Goal: Information Seeking & Learning: Learn about a topic

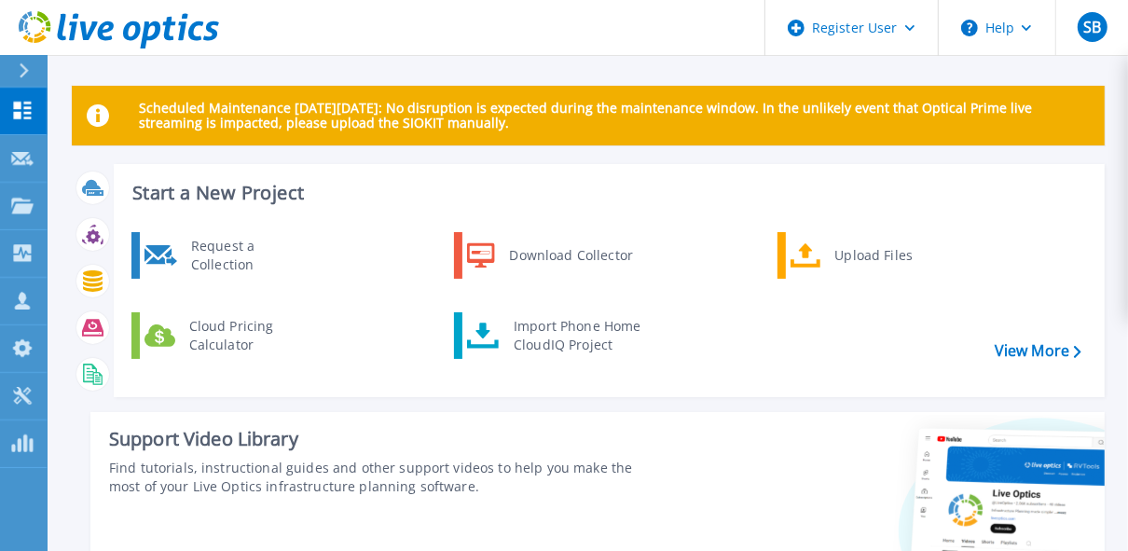
click at [504, 297] on div "Request a Collection Download Collector Upload Files Cloud Pricing Calculator I…" at bounding box center [606, 307] width 978 height 160
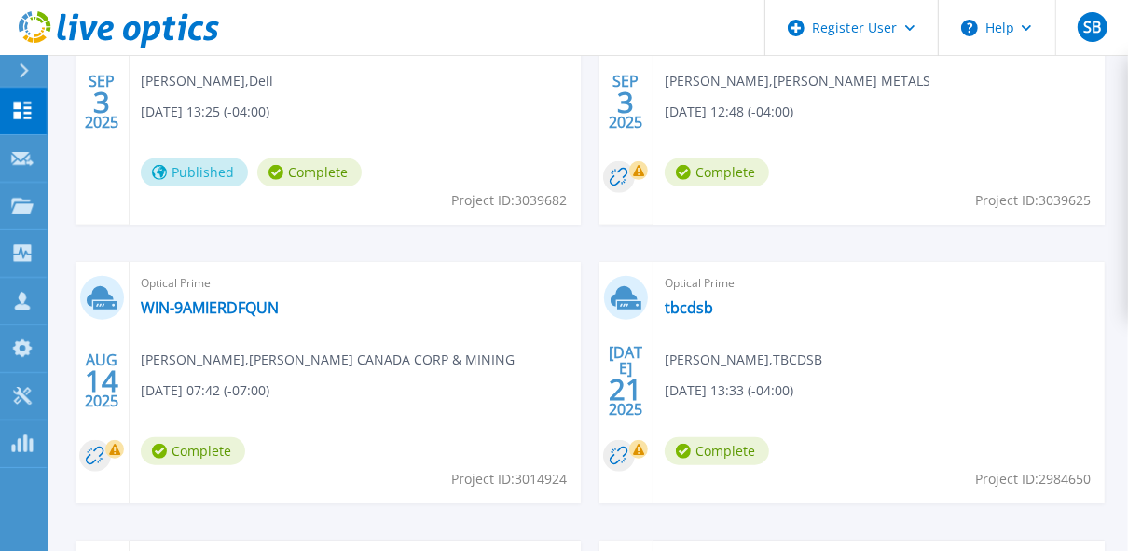
scroll to position [755, 0]
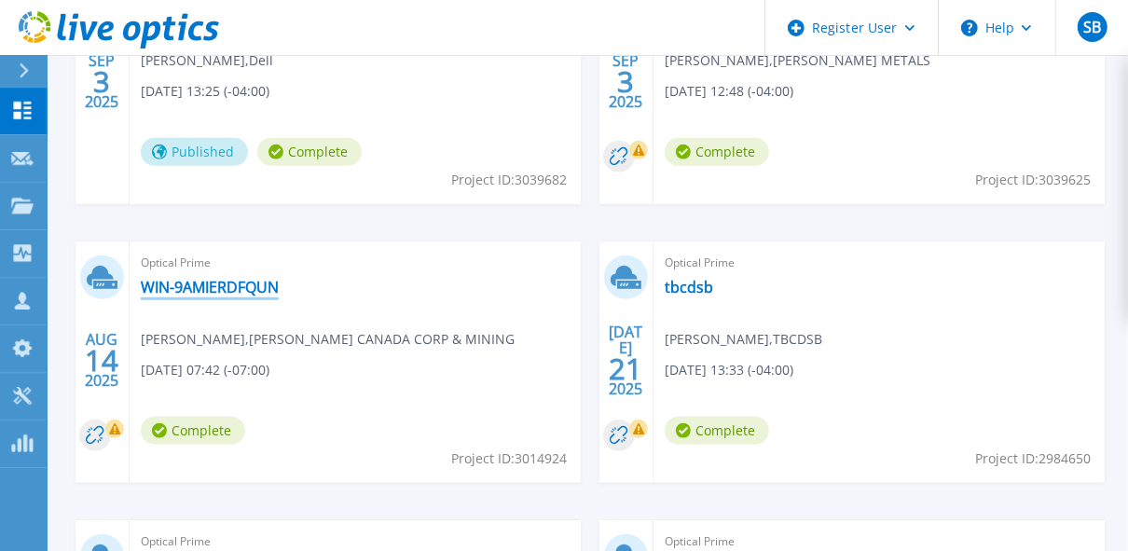
click at [224, 289] on link "WIN-9AMIERDFQUN" at bounding box center [210, 287] width 138 height 19
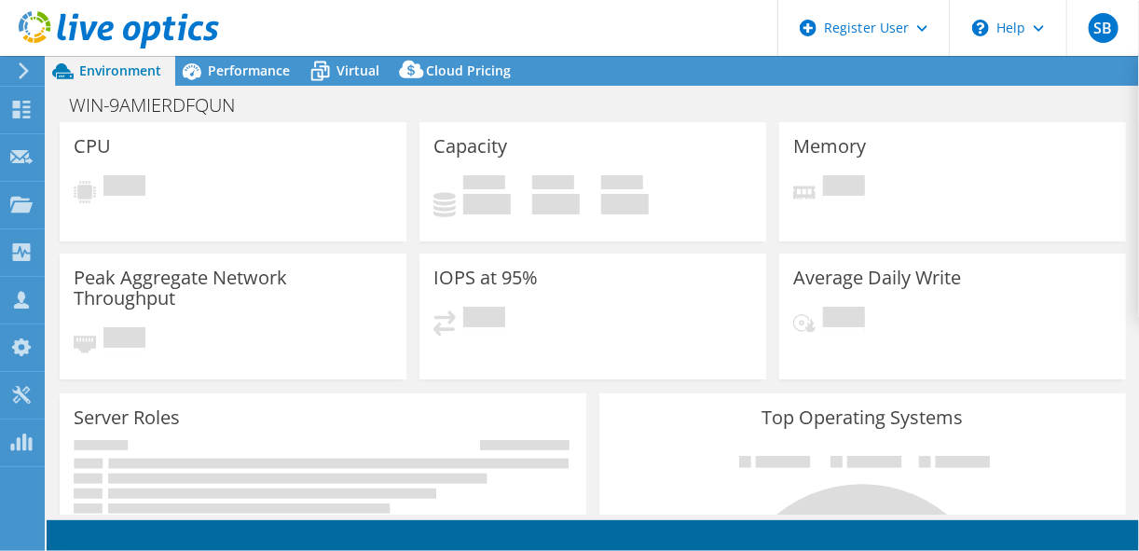
select select "USD"
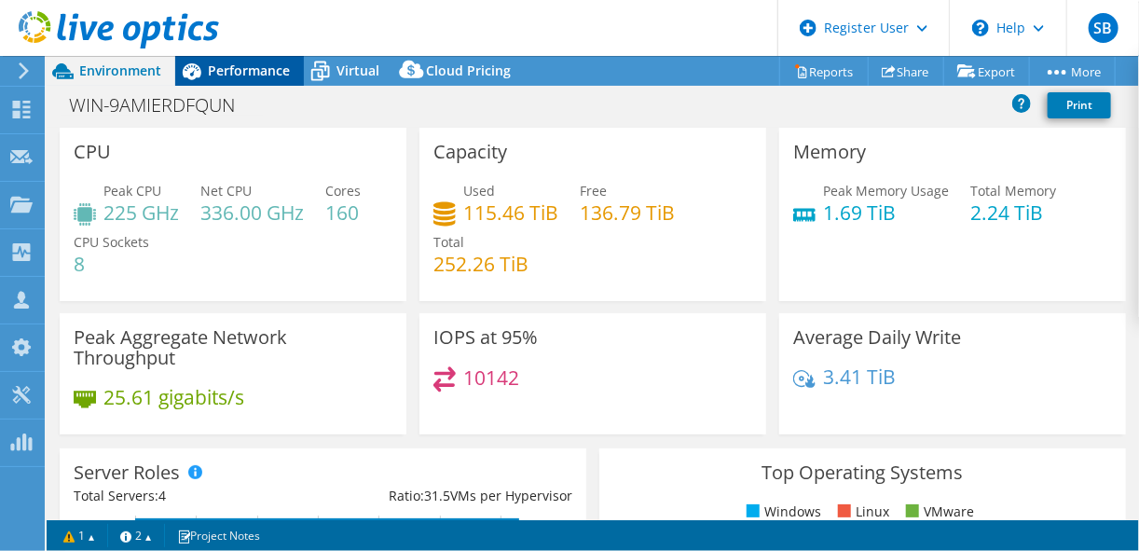
click at [252, 70] on span "Performance" at bounding box center [249, 71] width 82 height 18
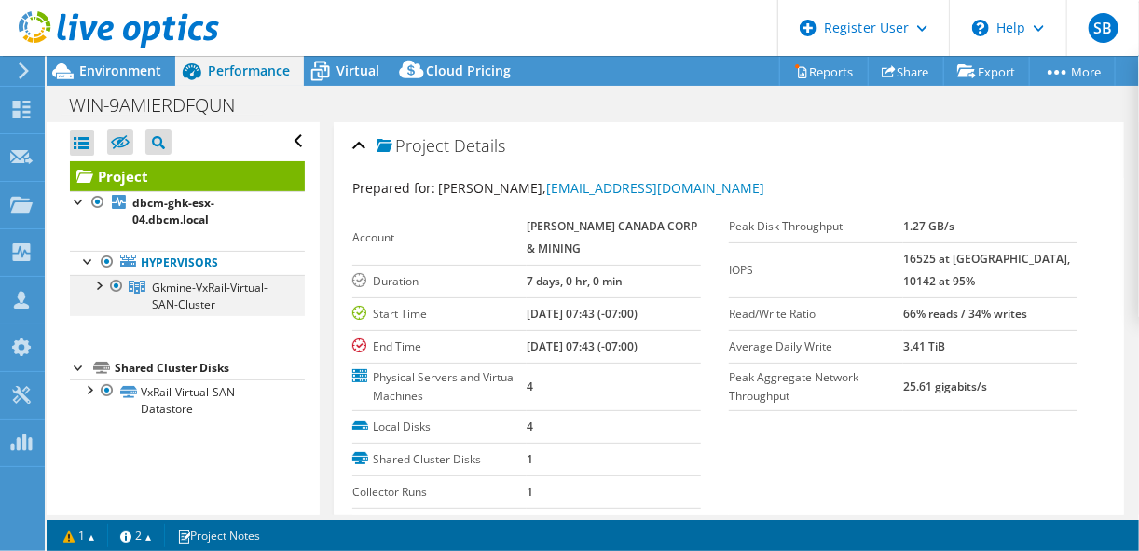
click at [101, 285] on div at bounding box center [98, 284] width 19 height 19
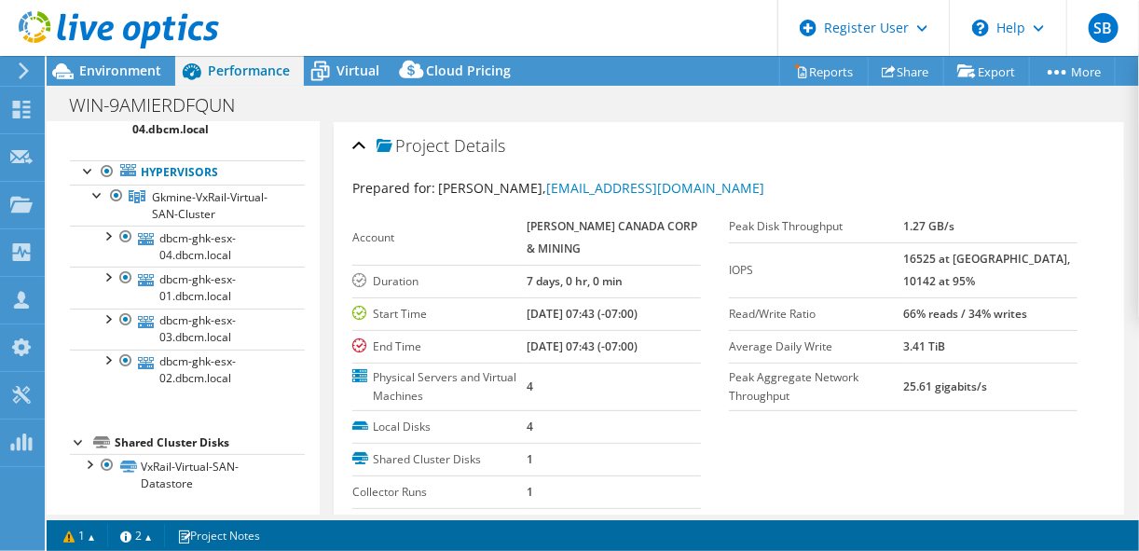
scroll to position [91, 0]
click at [127, 68] on span "Environment" at bounding box center [120, 71] width 82 height 18
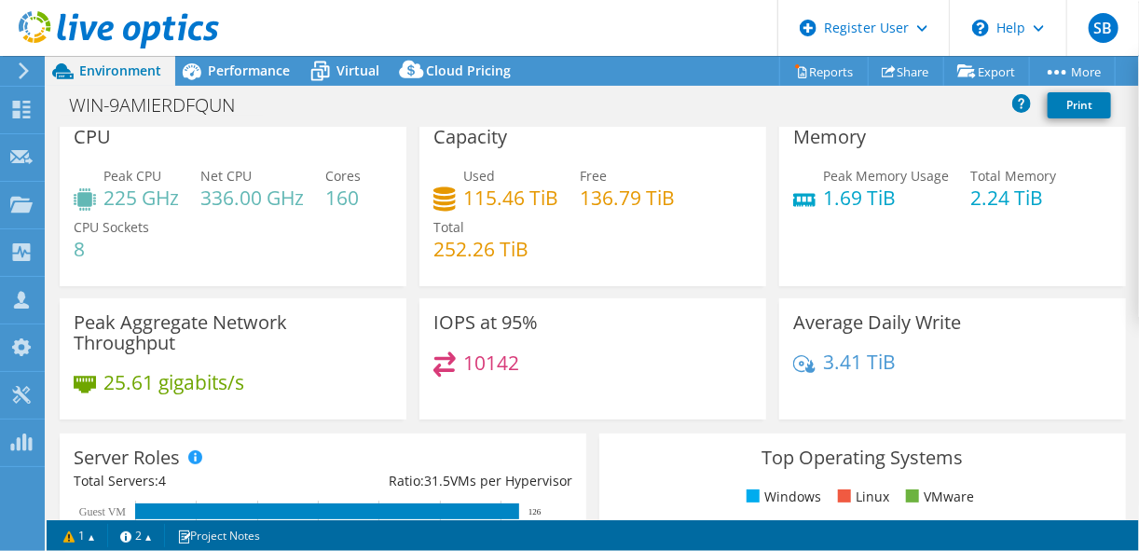
scroll to position [0, 0]
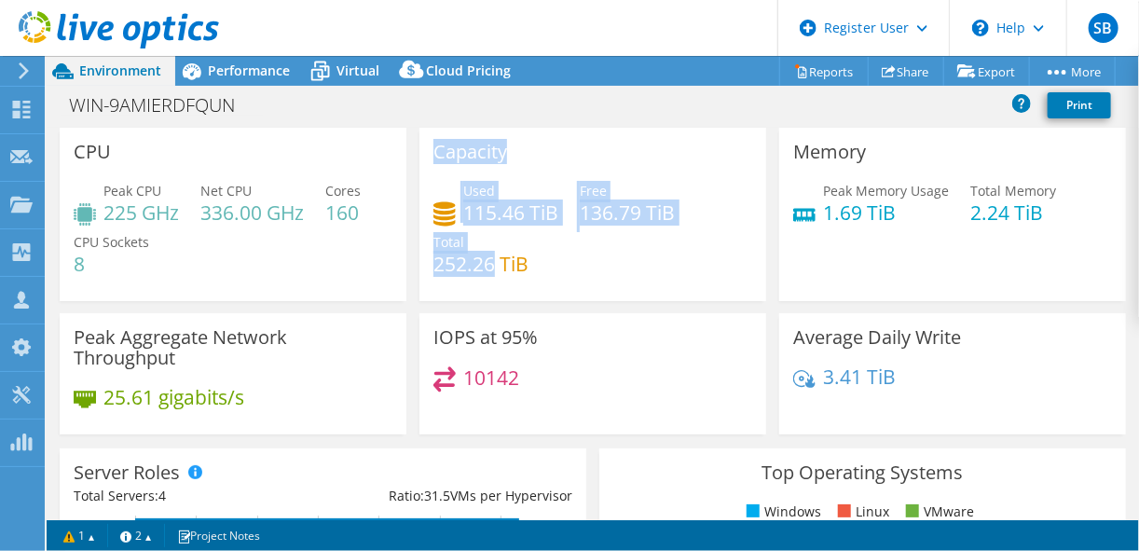
drag, startPoint x: 139, startPoint y: 262, endPoint x: 491, endPoint y: 255, distance: 352.3
click at [491, 255] on div "CPU Peak CPU 225 GHz Net CPU 336.00 GHz Cores 160 CPU Sockets 8 Capacity Used 1…" at bounding box center [592, 287] width 1079 height 319
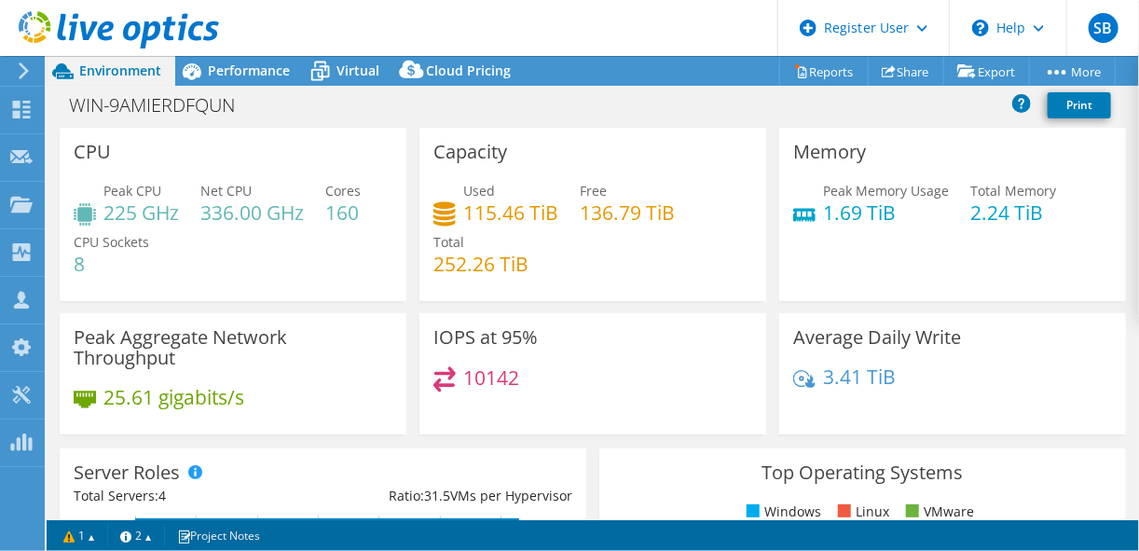
click at [831, 251] on div "Memory Peak Memory Usage 1.69 TiB Total Memory 2.24 TiB" at bounding box center [952, 214] width 347 height 173
click at [262, 80] on div "Performance" at bounding box center [239, 71] width 129 height 30
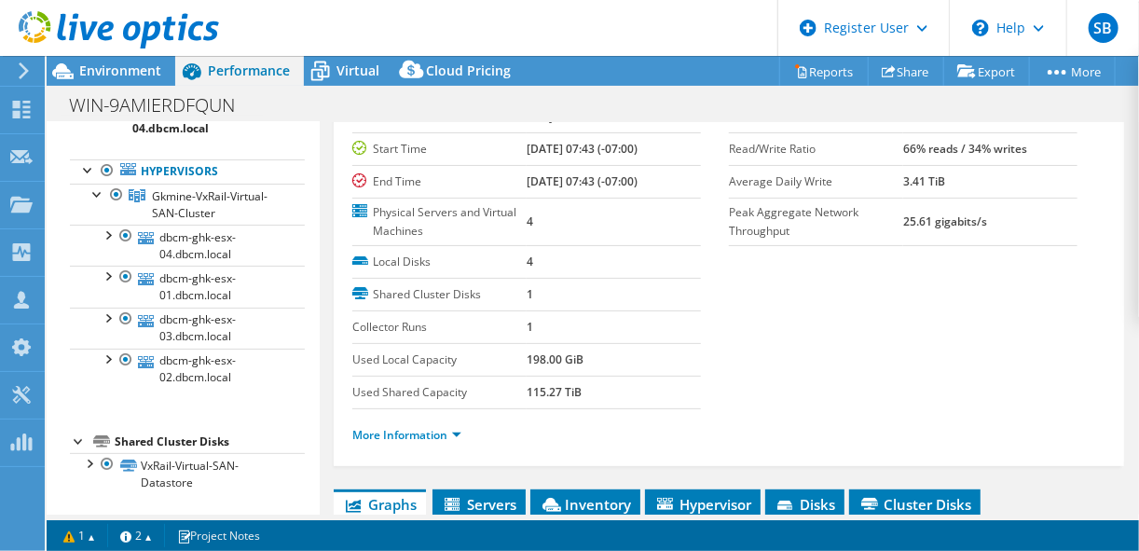
scroll to position [174, 0]
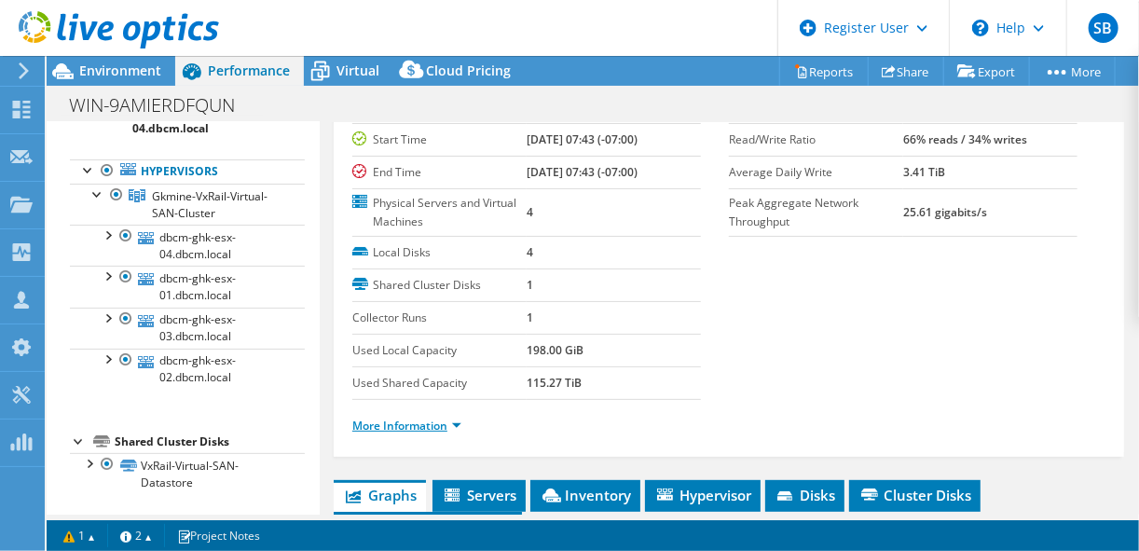
click at [457, 422] on link "More Information" at bounding box center [406, 426] width 109 height 16
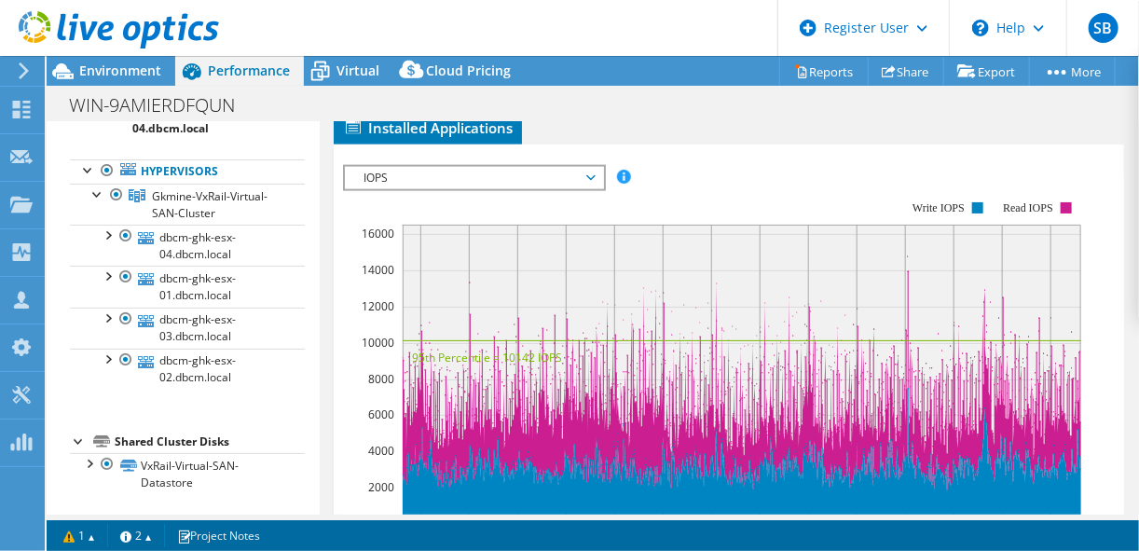
scroll to position [1103, 0]
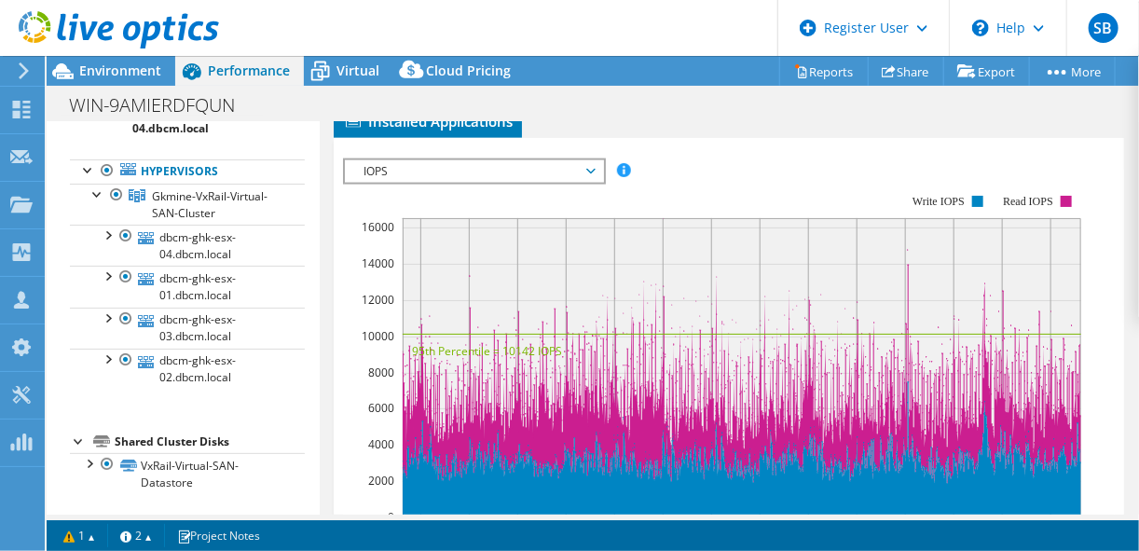
click at [595, 169] on icon at bounding box center [590, 172] width 9 height 6
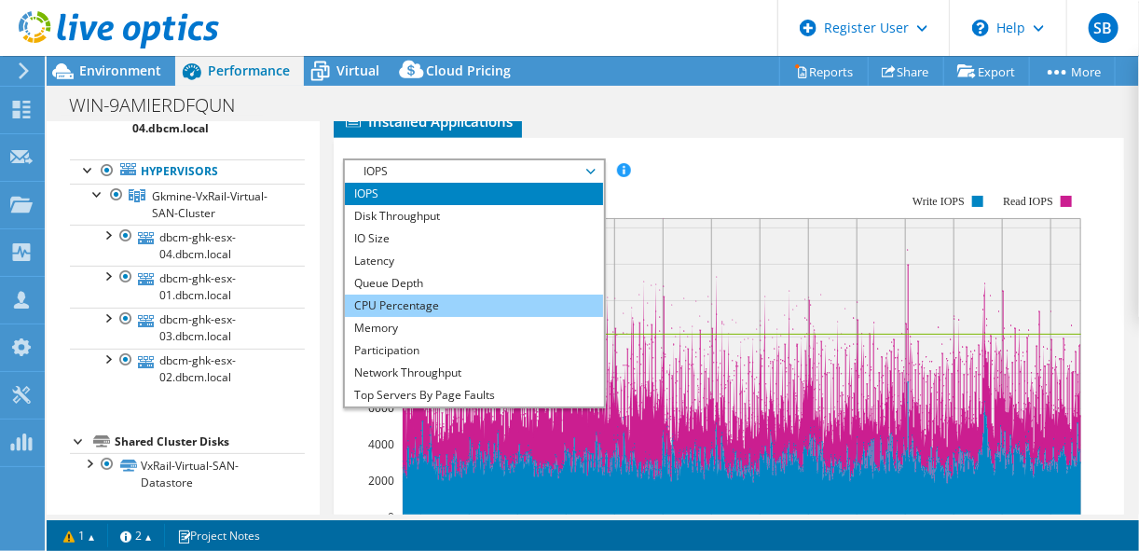
click at [437, 295] on li "CPU Percentage" at bounding box center [474, 306] width 258 height 22
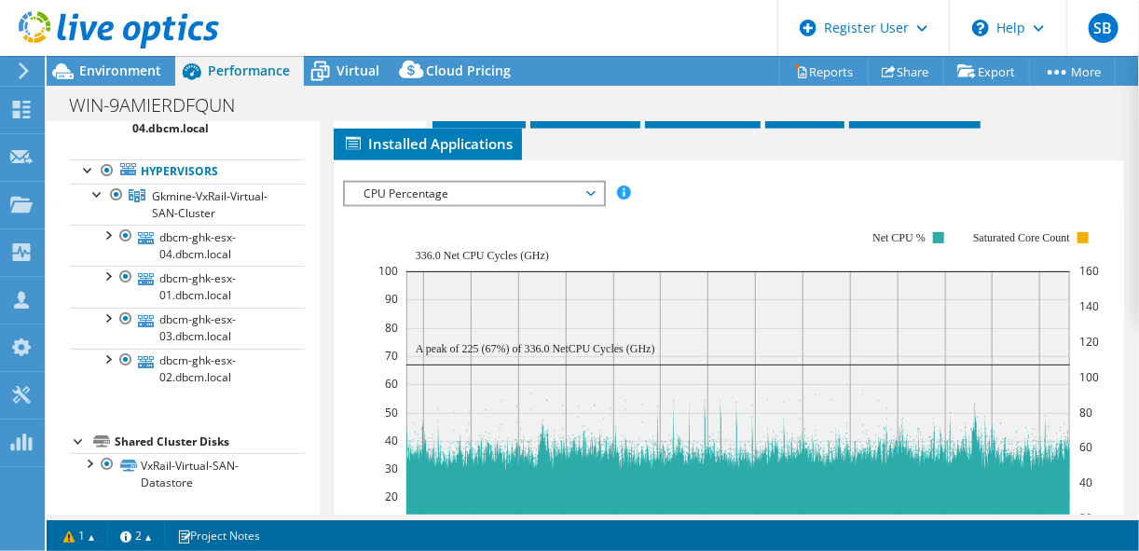
scroll to position [1017, 0]
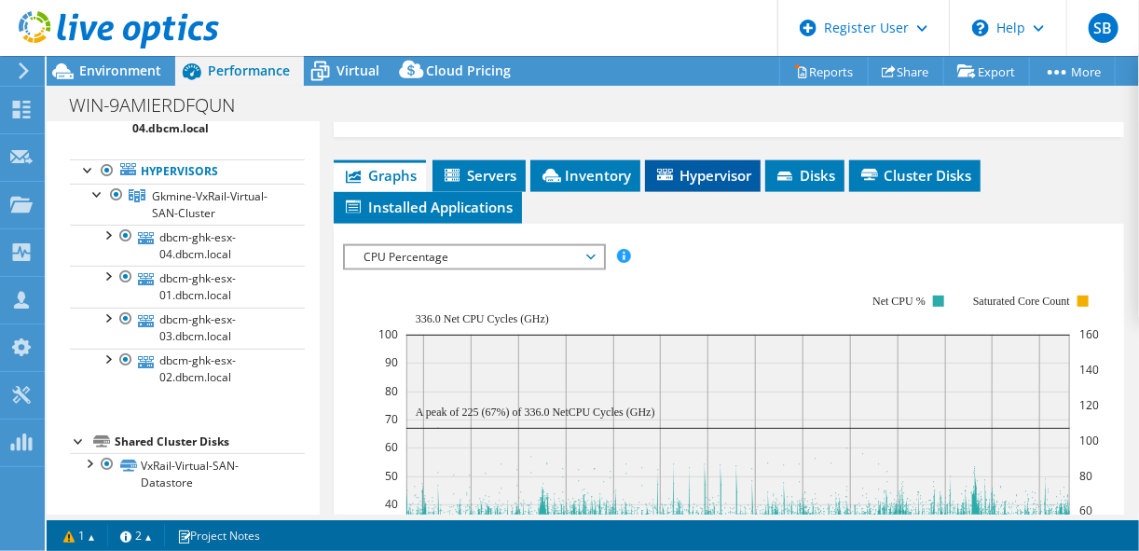
click at [716, 172] on span "Hypervisor" at bounding box center [702, 175] width 97 height 19
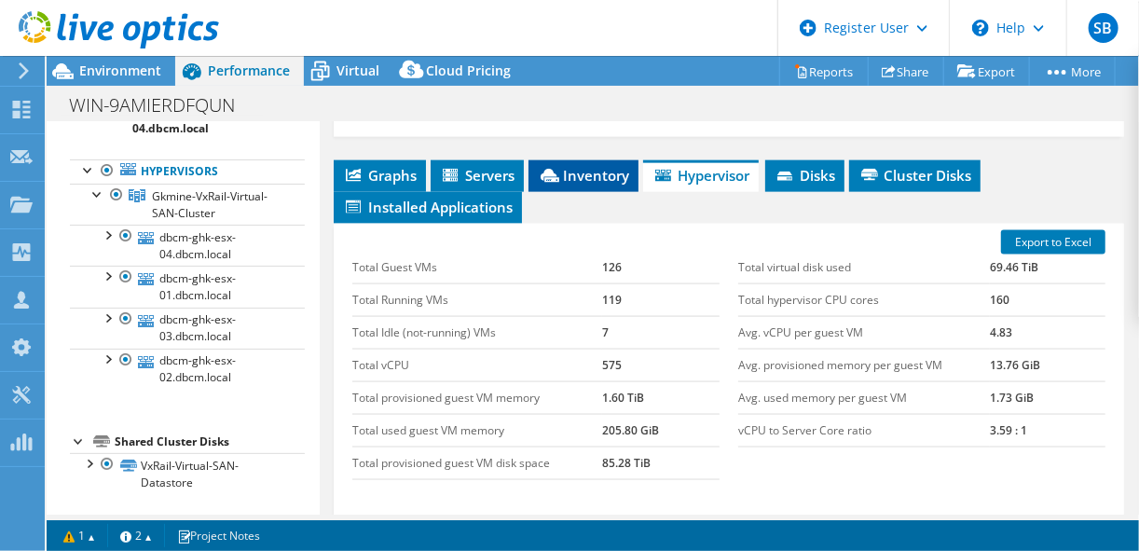
click at [597, 171] on span "Inventory" at bounding box center [583, 175] width 91 height 19
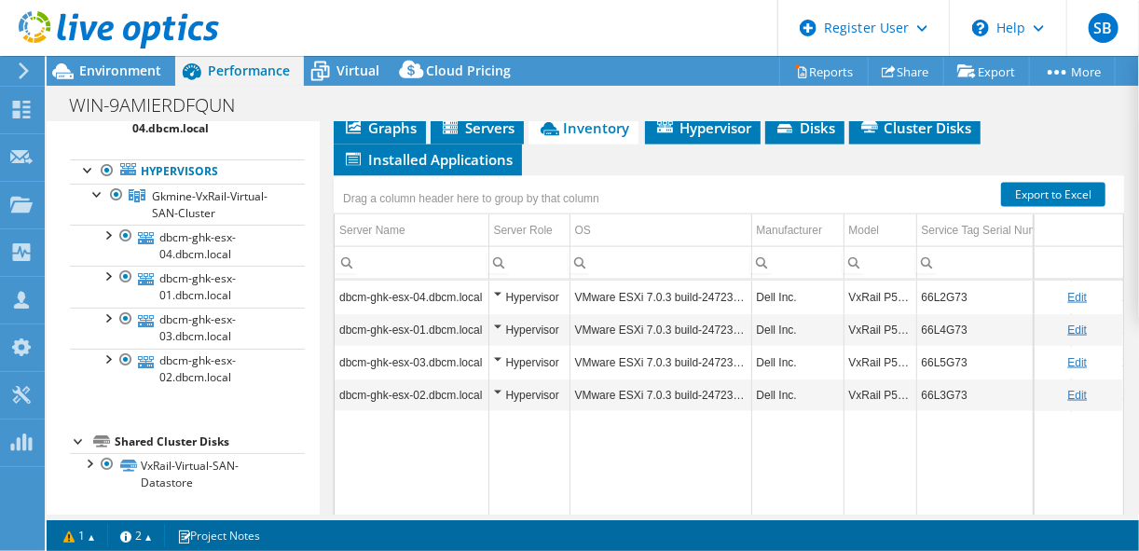
scroll to position [1075, 0]
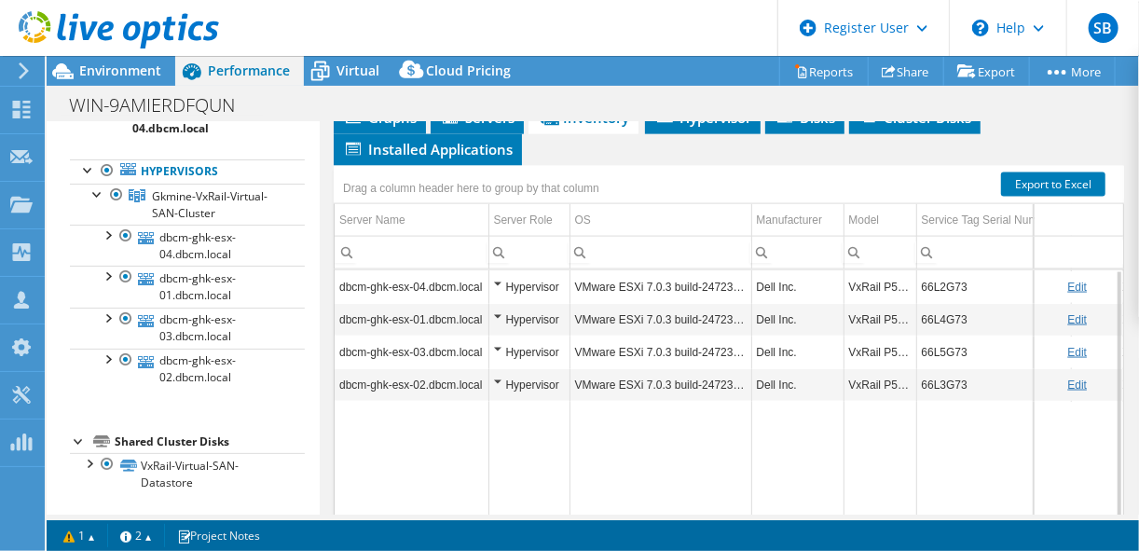
click at [493, 449] on td "Data grid" at bounding box center [528, 482] width 81 height 163
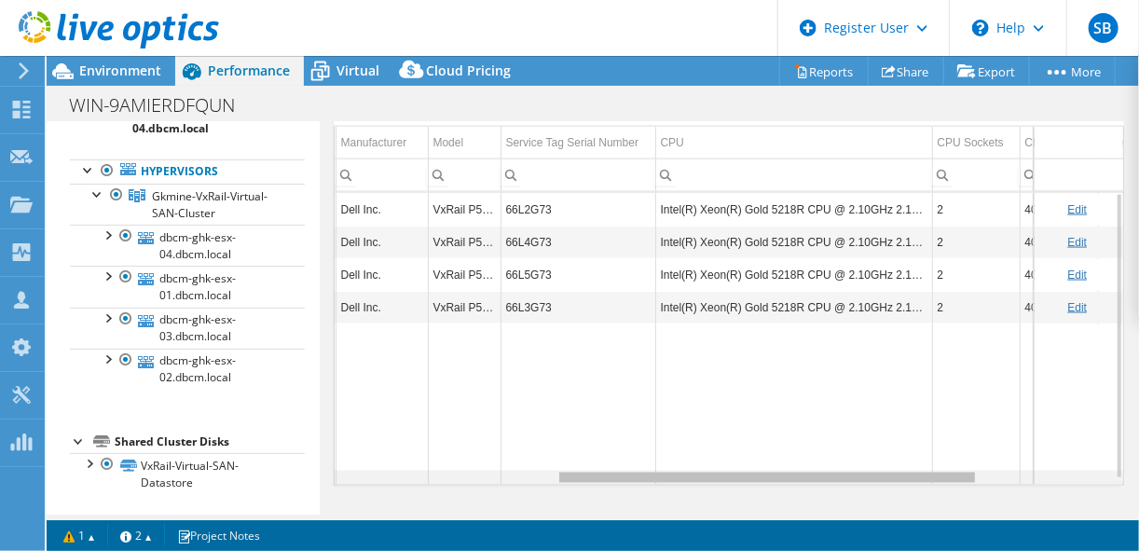
scroll to position [0, 0]
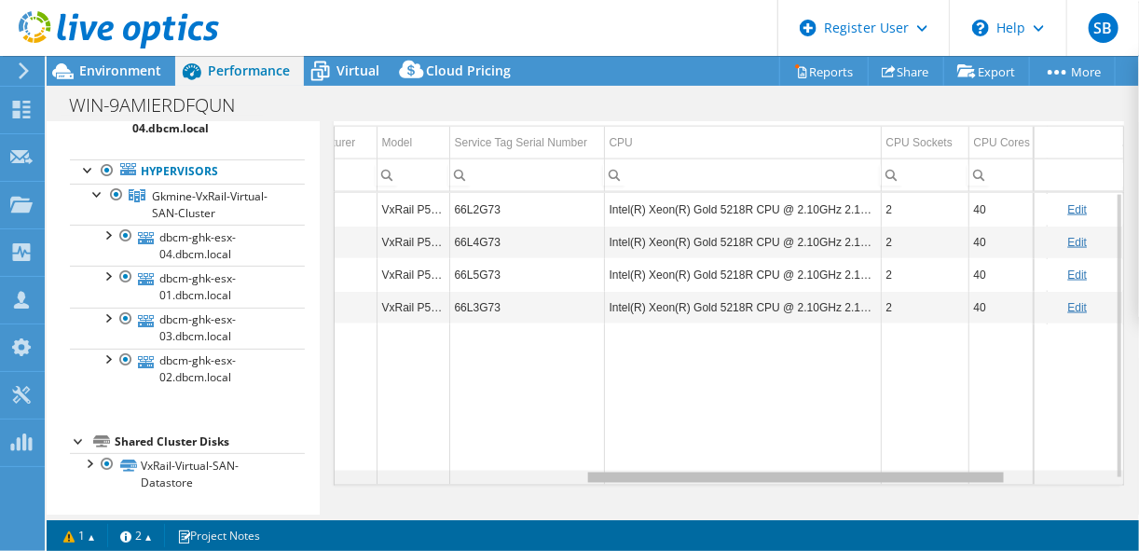
drag, startPoint x: 726, startPoint y: 468, endPoint x: 991, endPoint y: 487, distance: 265.4
click at [991, 487] on body "SB Dell User Savio Britto Savio.Britto@dell.com Dell My Profile Log Out \n Help…" at bounding box center [569, 275] width 1139 height 551
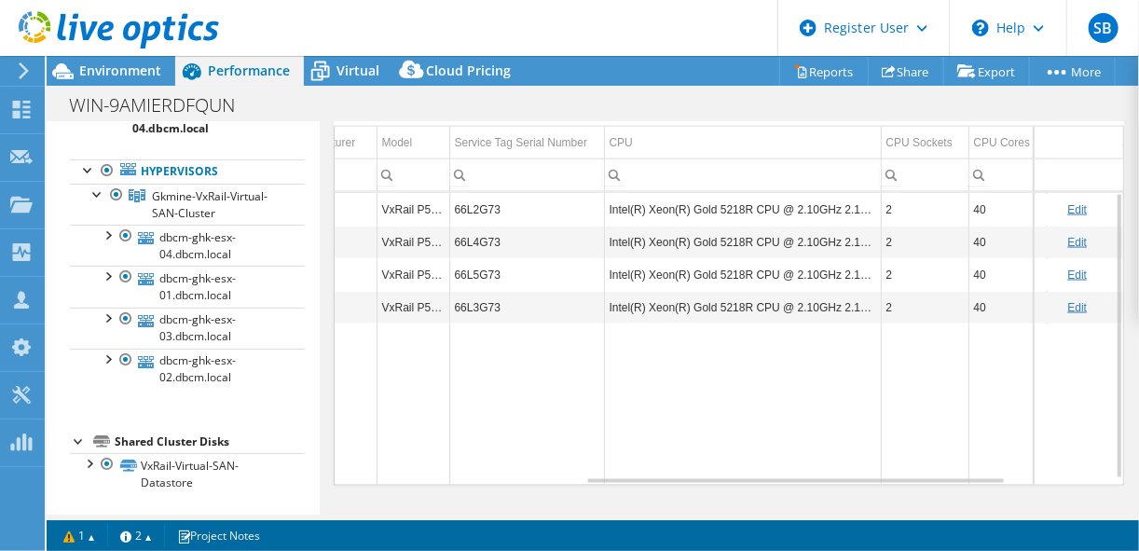
drag, startPoint x: 991, startPoint y: 487, endPoint x: 1020, endPoint y: 494, distance: 29.6
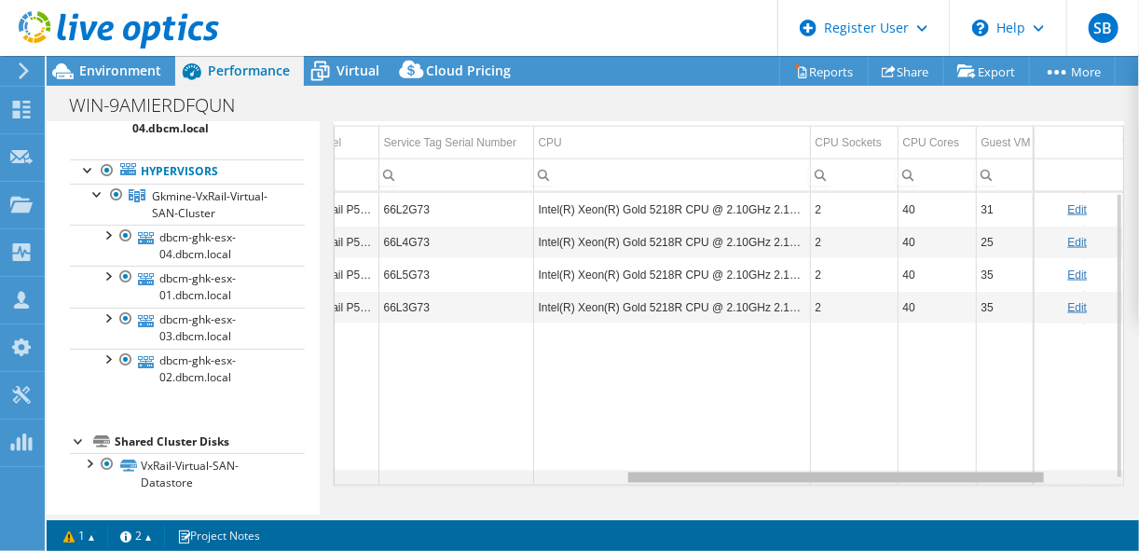
scroll to position [0, 556]
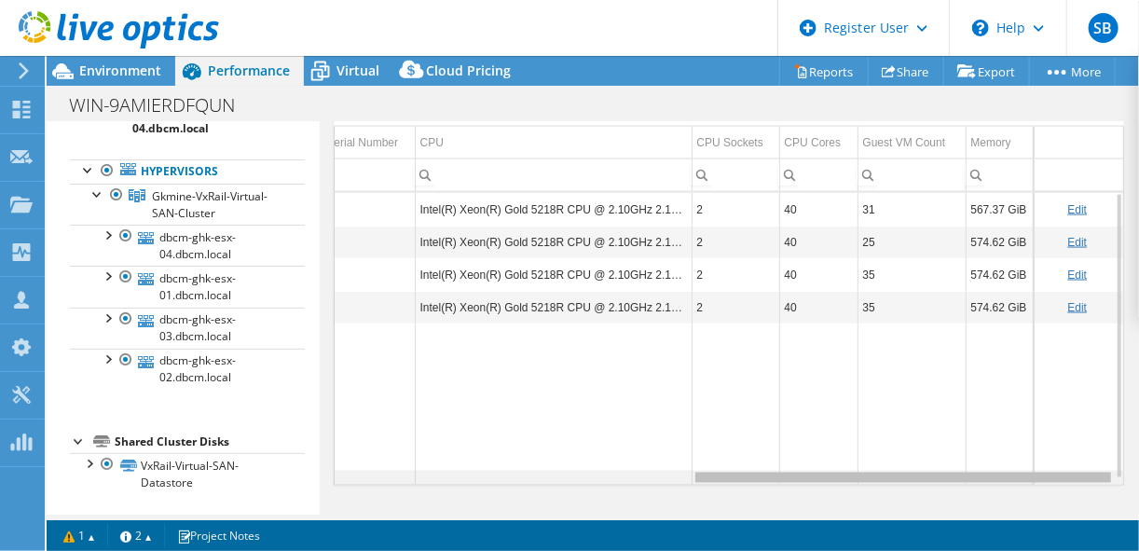
drag, startPoint x: 991, startPoint y: 469, endPoint x: 1133, endPoint y: 470, distance: 142.6
click at [1133, 470] on body "SB Dell User Savio Britto Savio.Britto@dell.com Dell My Profile Log Out \n Help…" at bounding box center [569, 275] width 1139 height 551
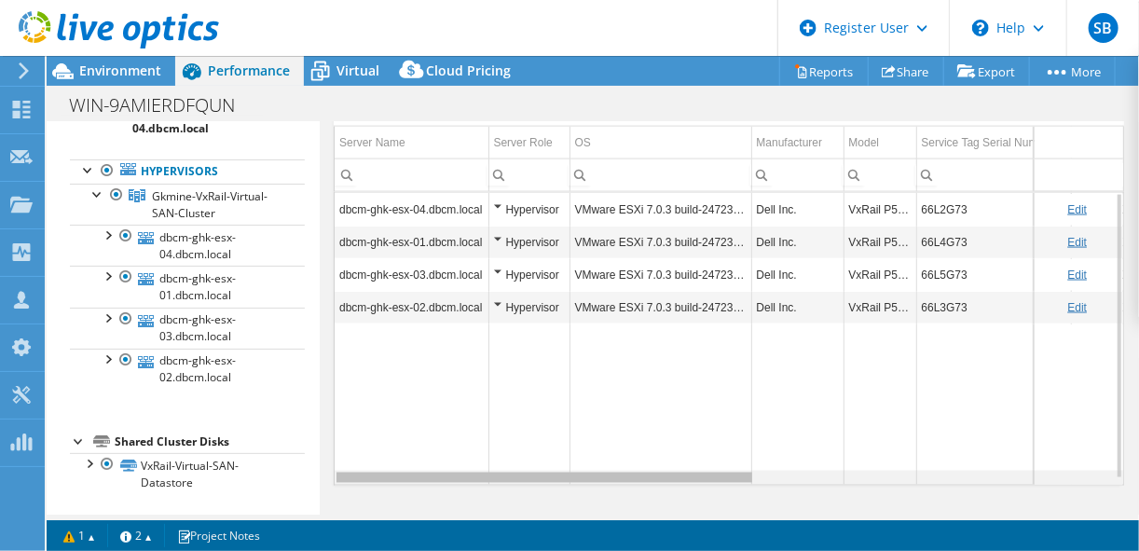
drag, startPoint x: 1075, startPoint y: 468, endPoint x: 677, endPoint y: 508, distance: 400.9
click at [677, 508] on body "SB Dell User Savio Britto Savio.Britto@dell.com Dell My Profile Log Out \n Help…" at bounding box center [569, 275] width 1139 height 551
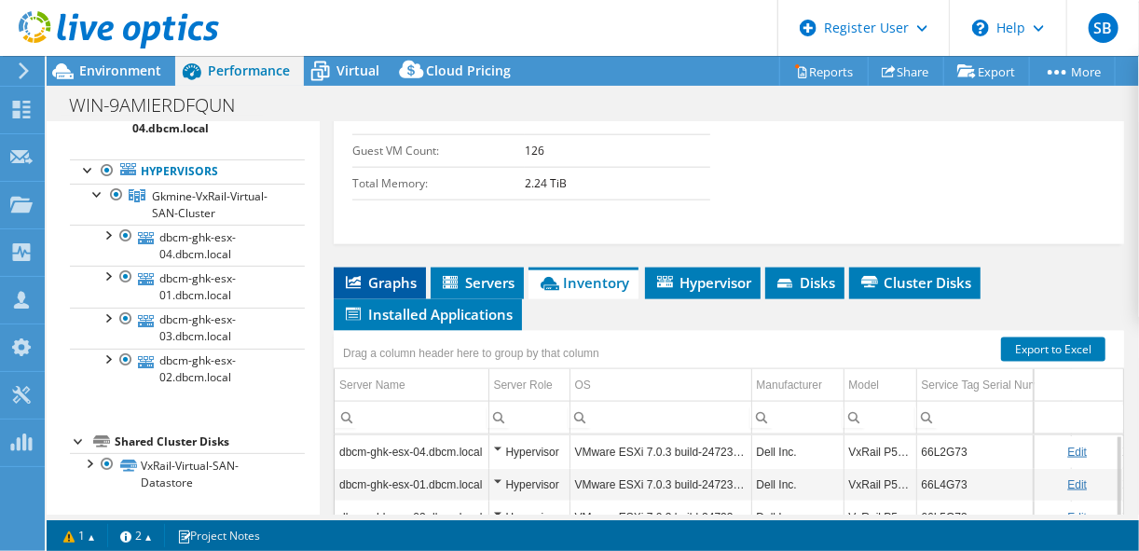
click at [406, 276] on span "Graphs" at bounding box center [380, 282] width 74 height 19
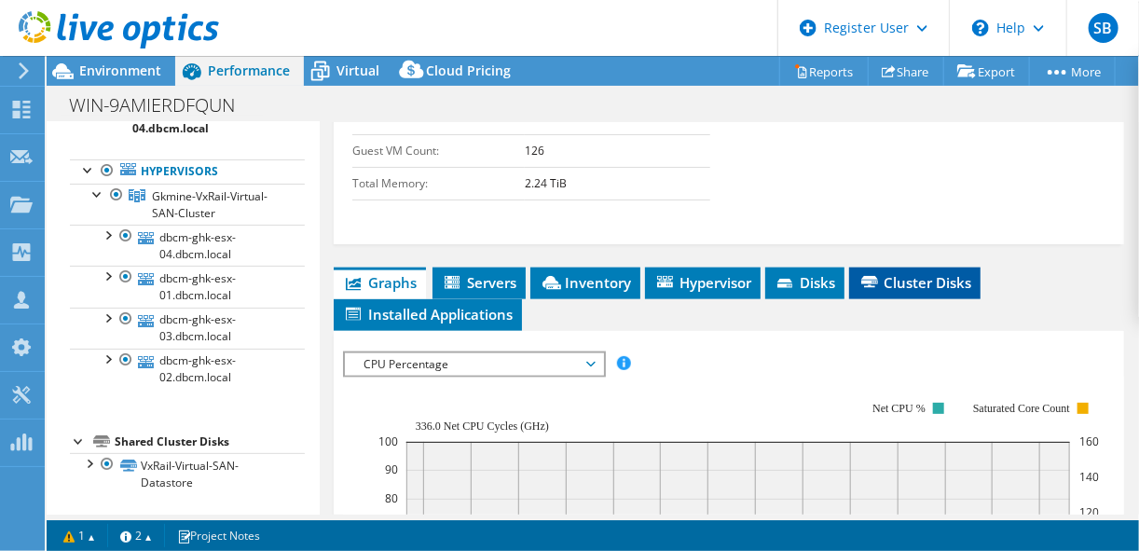
click at [952, 273] on span "Cluster Disks" at bounding box center [914, 282] width 113 height 19
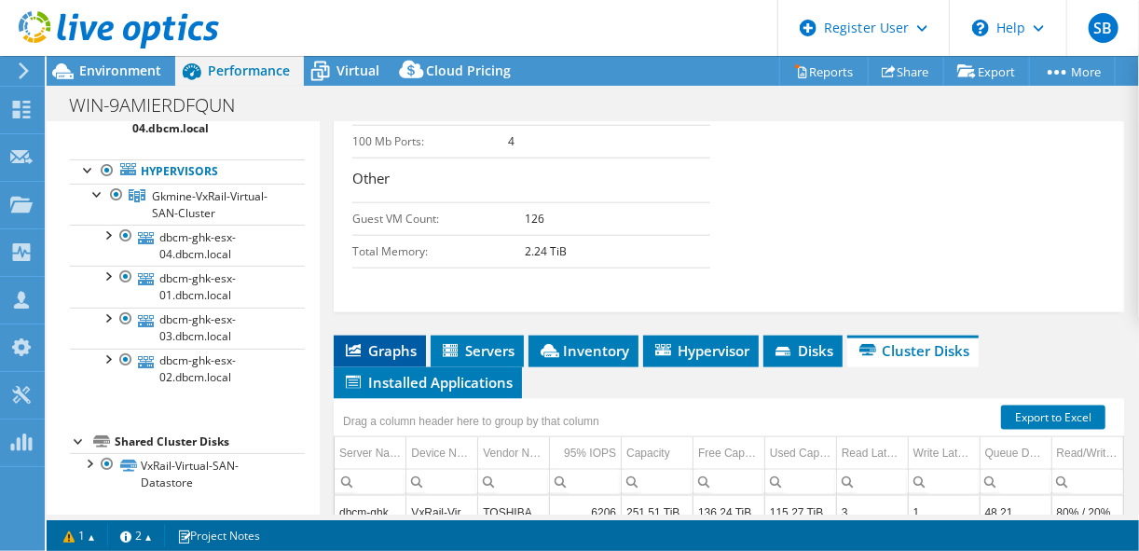
click at [409, 341] on span "Graphs" at bounding box center [380, 350] width 74 height 19
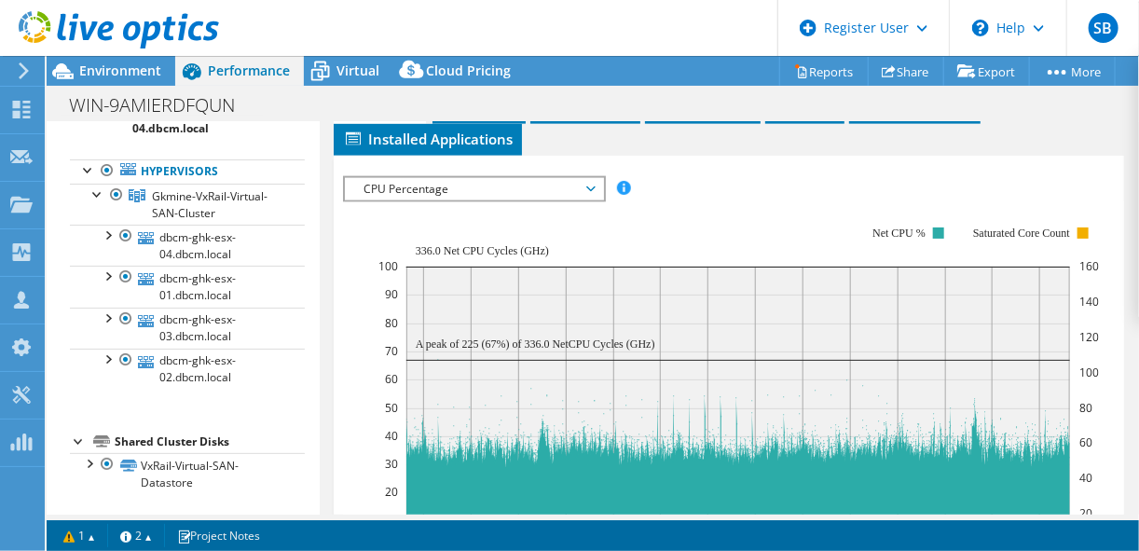
click at [596, 179] on span "CPU Percentage" at bounding box center [474, 189] width 258 height 22
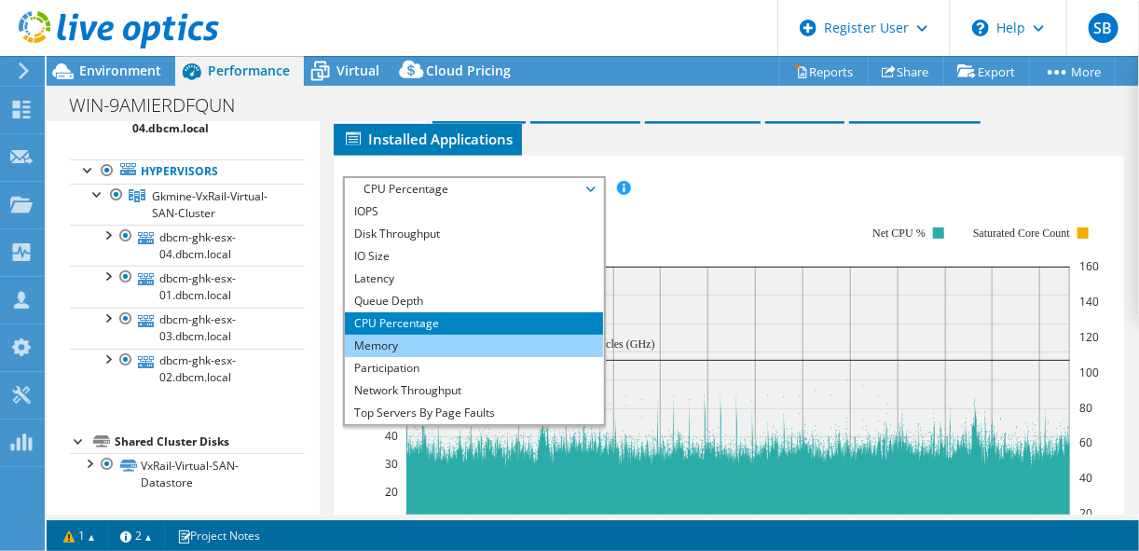
click at [383, 335] on li "Memory" at bounding box center [474, 346] width 258 height 22
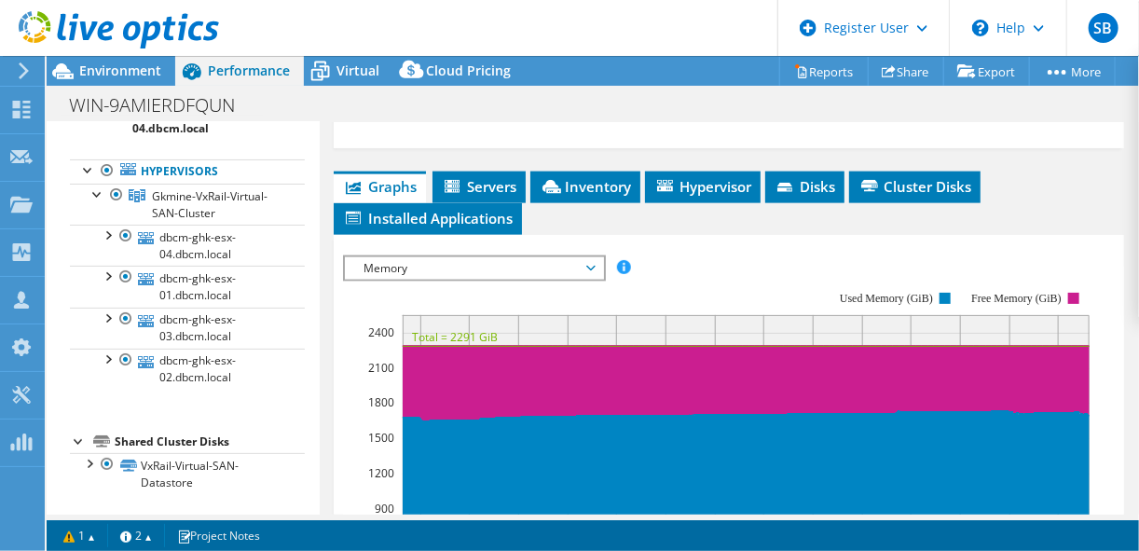
scroll to position [999, 0]
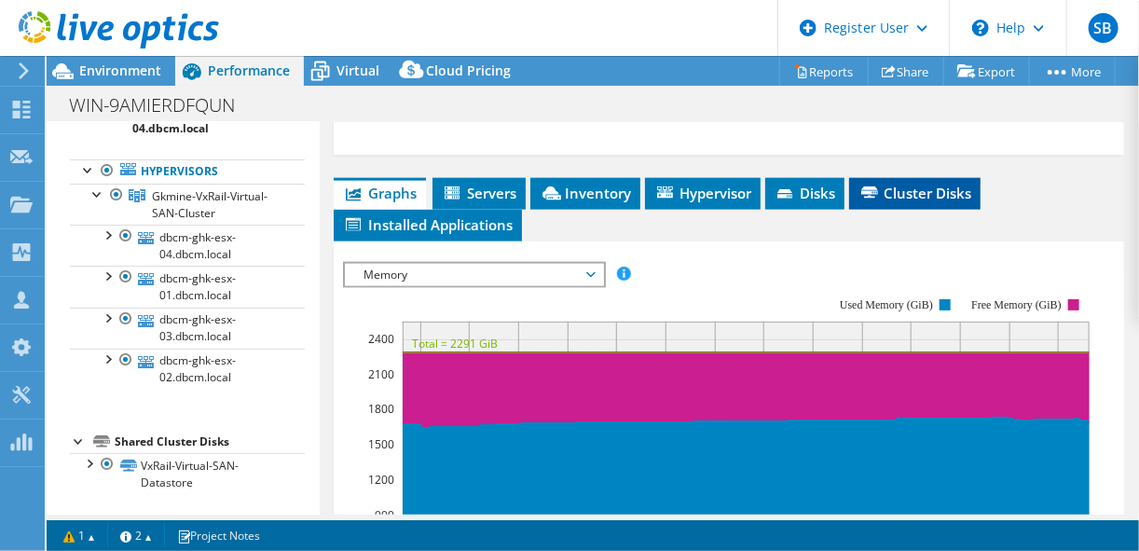
click at [935, 193] on li "Cluster Disks" at bounding box center [914, 194] width 131 height 32
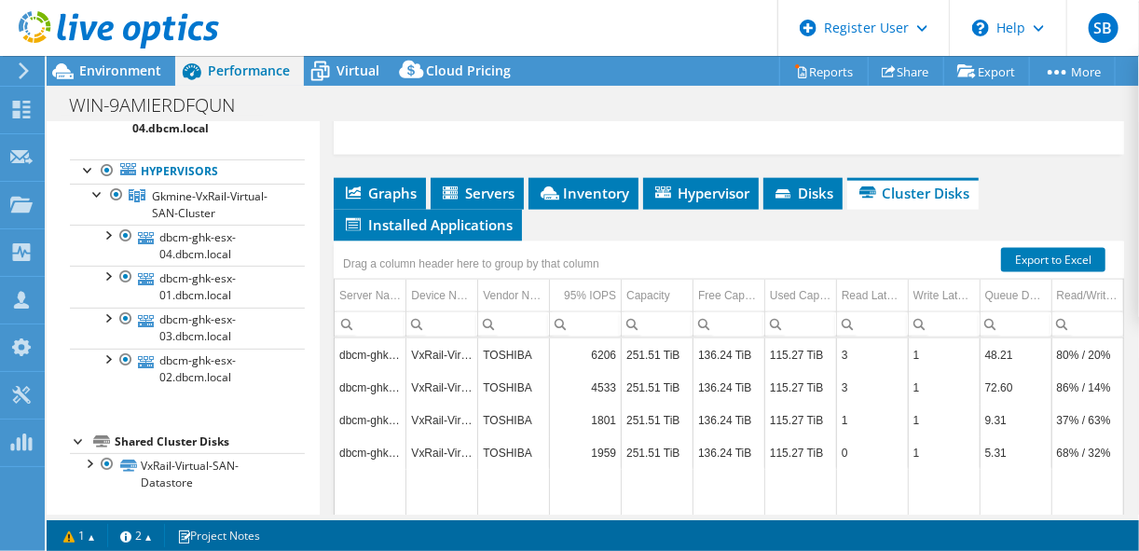
scroll to position [0, 0]
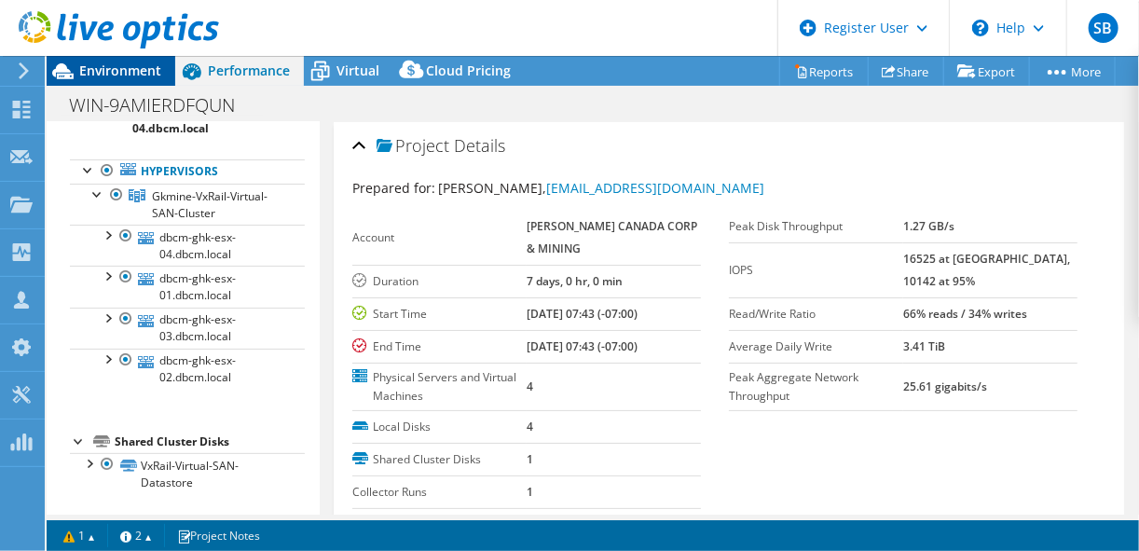
click at [106, 65] on span "Environment" at bounding box center [120, 71] width 82 height 18
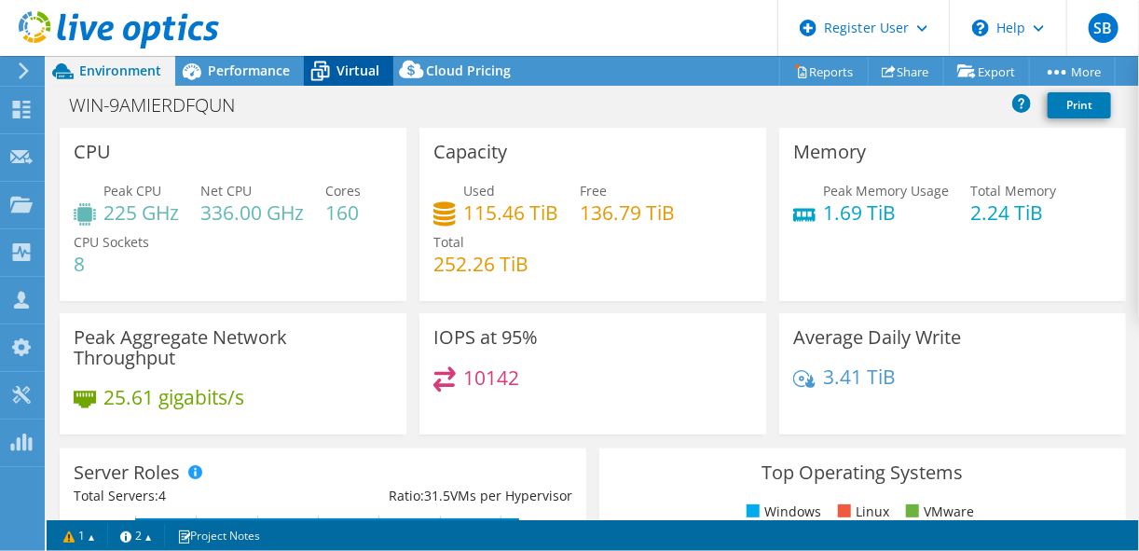
click at [350, 74] on span "Virtual" at bounding box center [357, 71] width 43 height 18
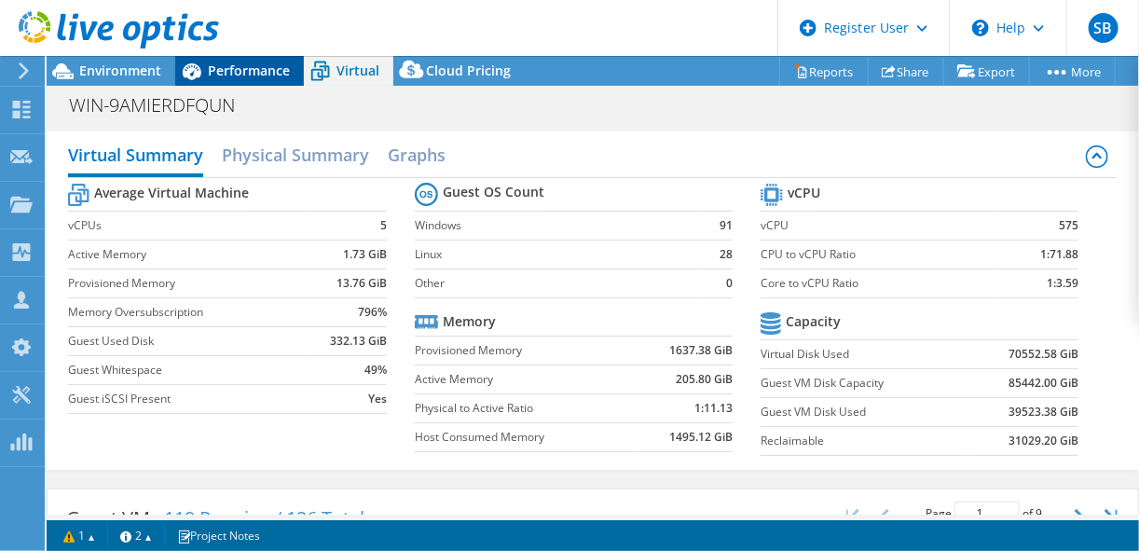
click at [261, 70] on span "Performance" at bounding box center [249, 71] width 82 height 18
